Goal: Task Accomplishment & Management: Manage account settings

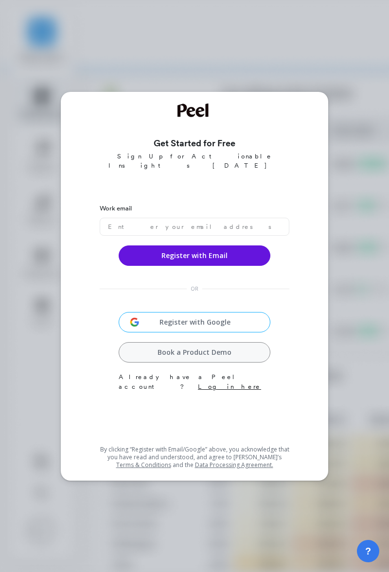
scroll to position [21, 0]
click at [232, 315] on div "Register with Google" at bounding box center [195, 322] width 146 height 15
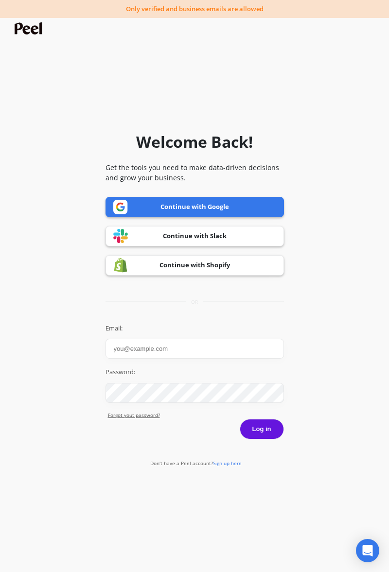
click at [245, 217] on link "Continue with Google" at bounding box center [195, 207] width 178 height 20
click at [264, 440] on button "Log in" at bounding box center [262, 429] width 44 height 20
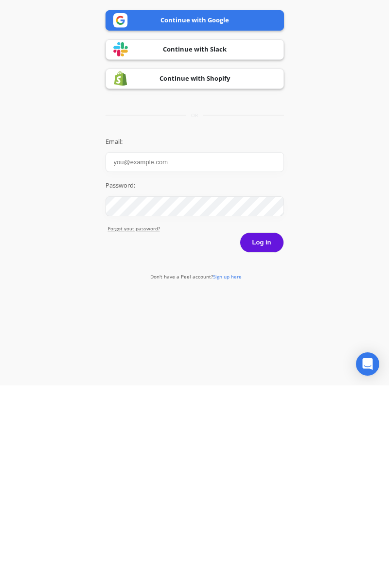
click at [369, 294] on form "Welcome Back! Get the tools you need to make data-driven decisions and grow you…" at bounding box center [194, 294] width 379 height 563
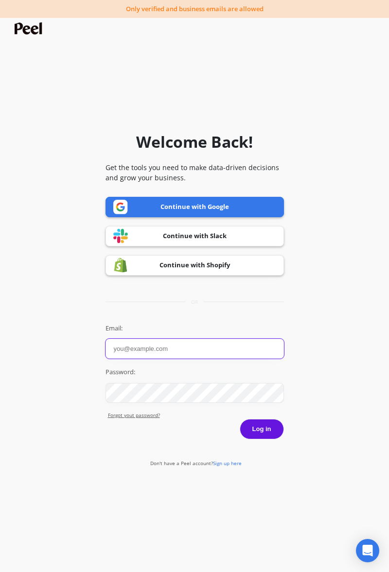
click at [244, 359] on input "Email:" at bounding box center [195, 349] width 178 height 20
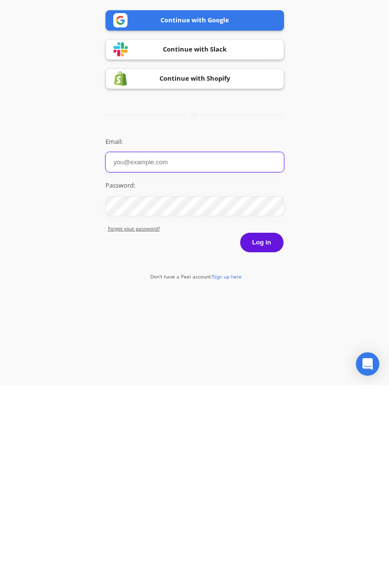
type input "anisshourane@rafaelcomenge.es"
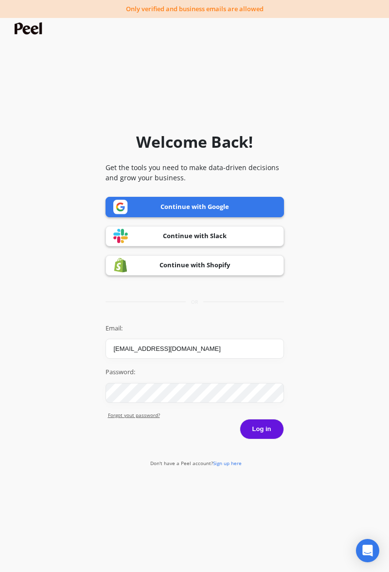
click at [258, 217] on link "Continue with Google" at bounding box center [195, 207] width 178 height 20
click at [227, 467] on span "Sign up here" at bounding box center [227, 463] width 29 height 7
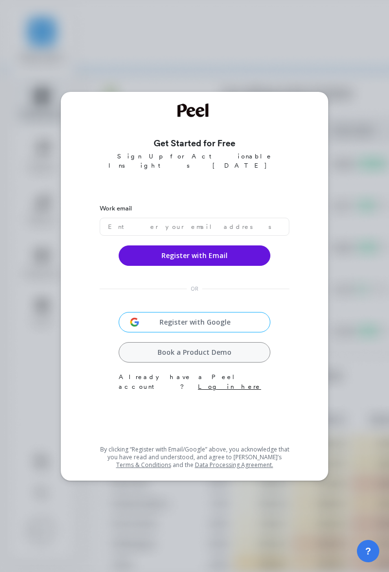
click at [186, 321] on div "Register with Google" at bounding box center [195, 322] width 146 height 15
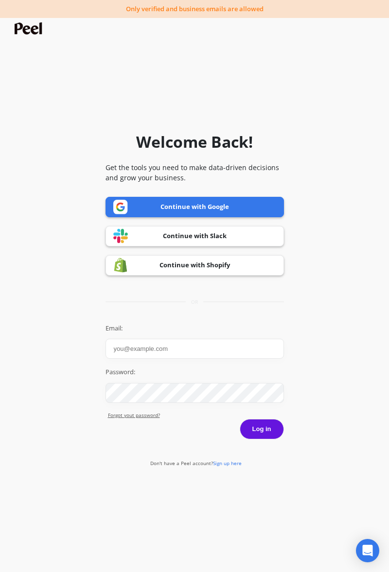
click at [243, 217] on link "Continue with Google" at bounding box center [195, 207] width 178 height 20
